Goal: Task Accomplishment & Management: Manage account settings

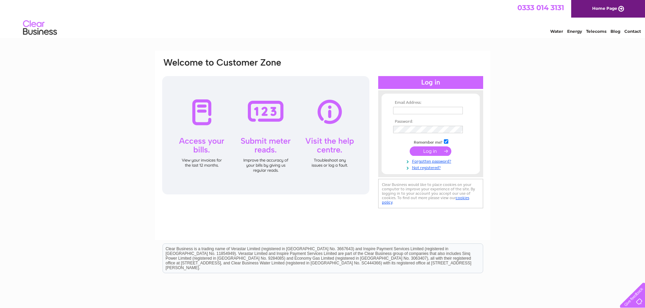
type input "accounts@enerpro.co.uk"
click at [432, 149] on input "submit" at bounding box center [430, 151] width 42 height 9
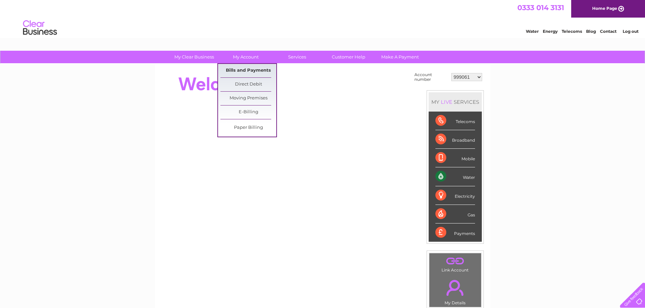
click at [255, 71] on link "Bills and Payments" at bounding box center [248, 71] width 56 height 14
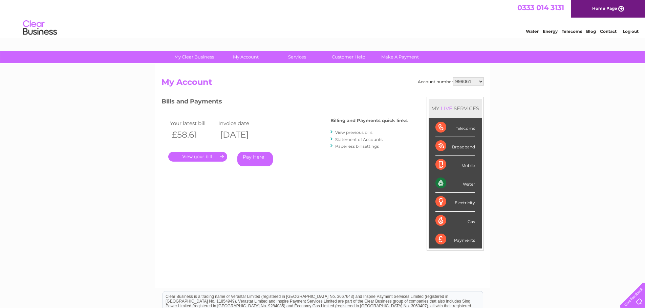
click at [219, 155] on link "." at bounding box center [197, 157] width 59 height 10
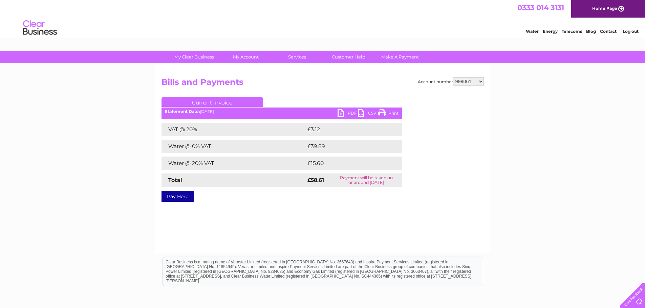
click at [340, 112] on link "PDF" at bounding box center [347, 114] width 20 height 10
drag, startPoint x: 462, startPoint y: 79, endPoint x: 466, endPoint y: 85, distance: 7.9
click at [462, 79] on select "999061 30291024" at bounding box center [468, 81] width 31 height 8
select select "30291024"
click at [453, 77] on select "999061 30291024" at bounding box center [468, 81] width 31 height 8
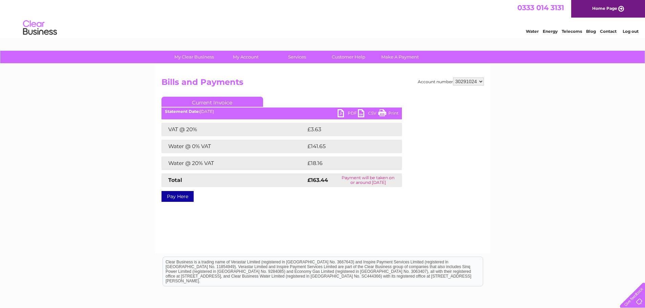
click at [343, 116] on link "PDF" at bounding box center [347, 114] width 20 height 10
